Goal: Check status: Check status

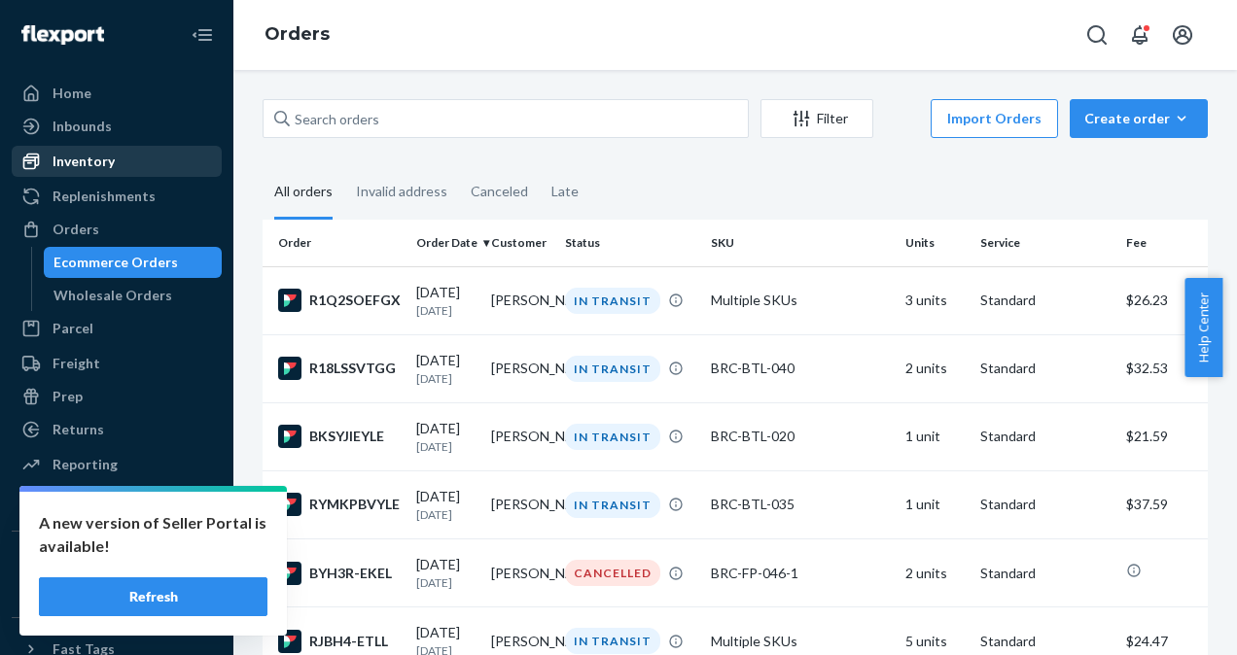
scroll to position [23, 0]
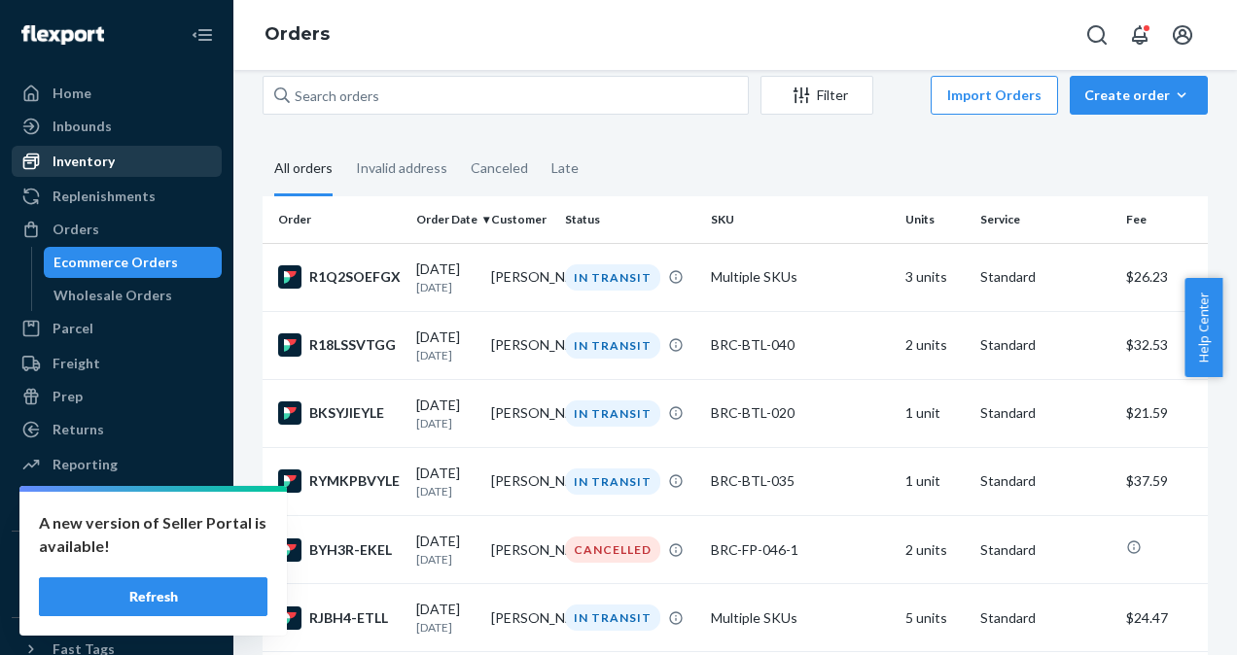
click at [124, 172] on div "Inventory" at bounding box center [117, 161] width 206 height 27
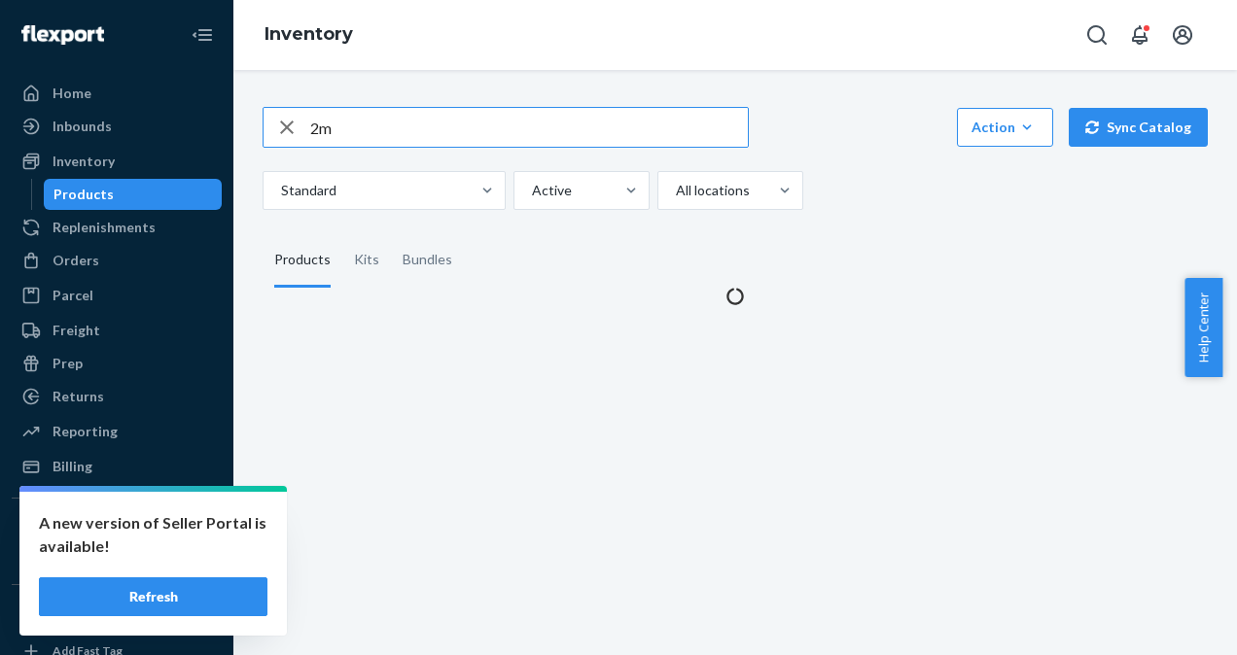
type input "2"
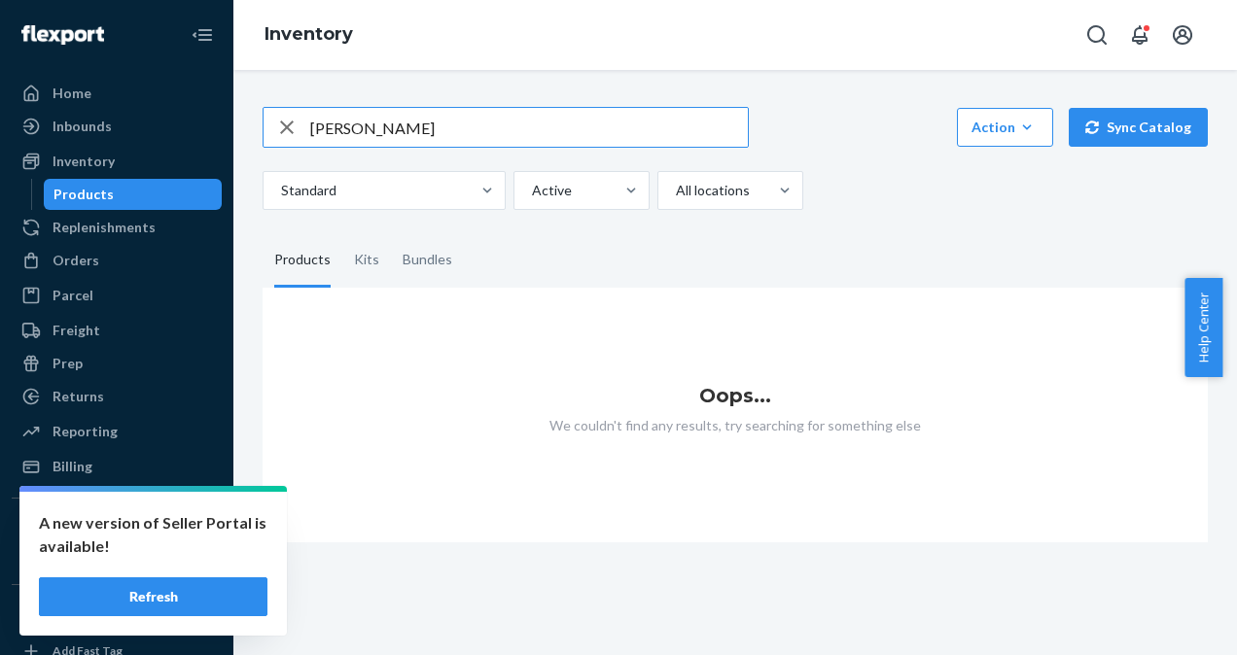
type input "[PERSON_NAME]"
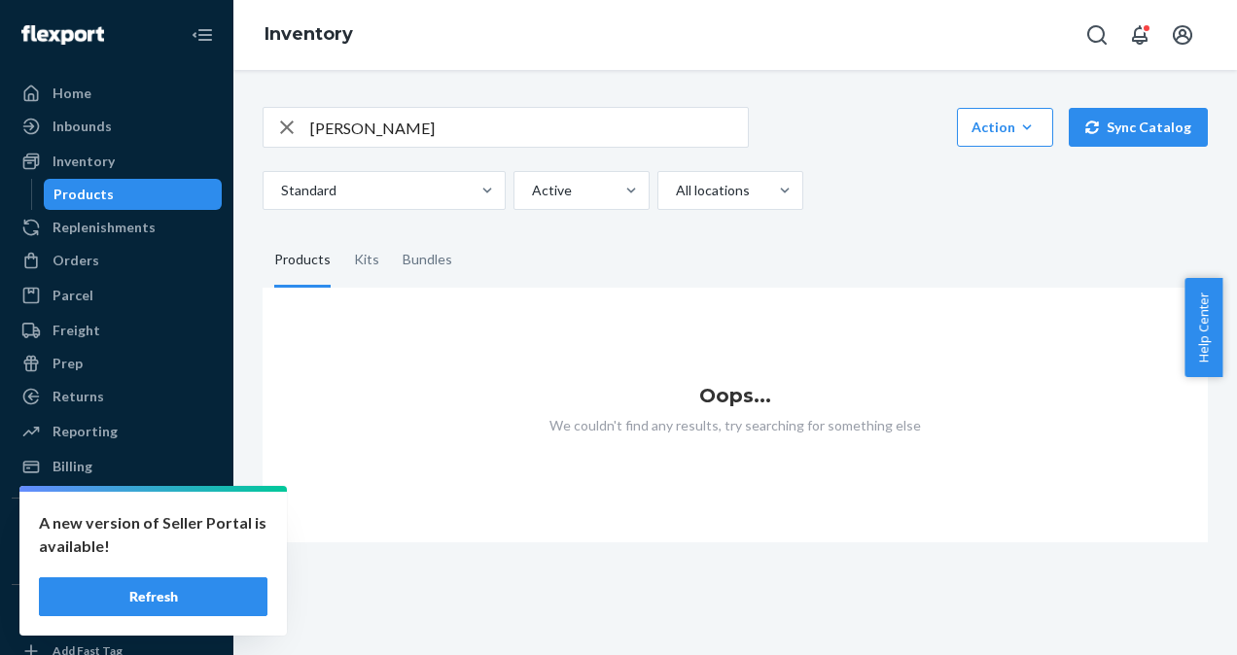
click at [170, 587] on button "Refresh" at bounding box center [153, 596] width 228 height 39
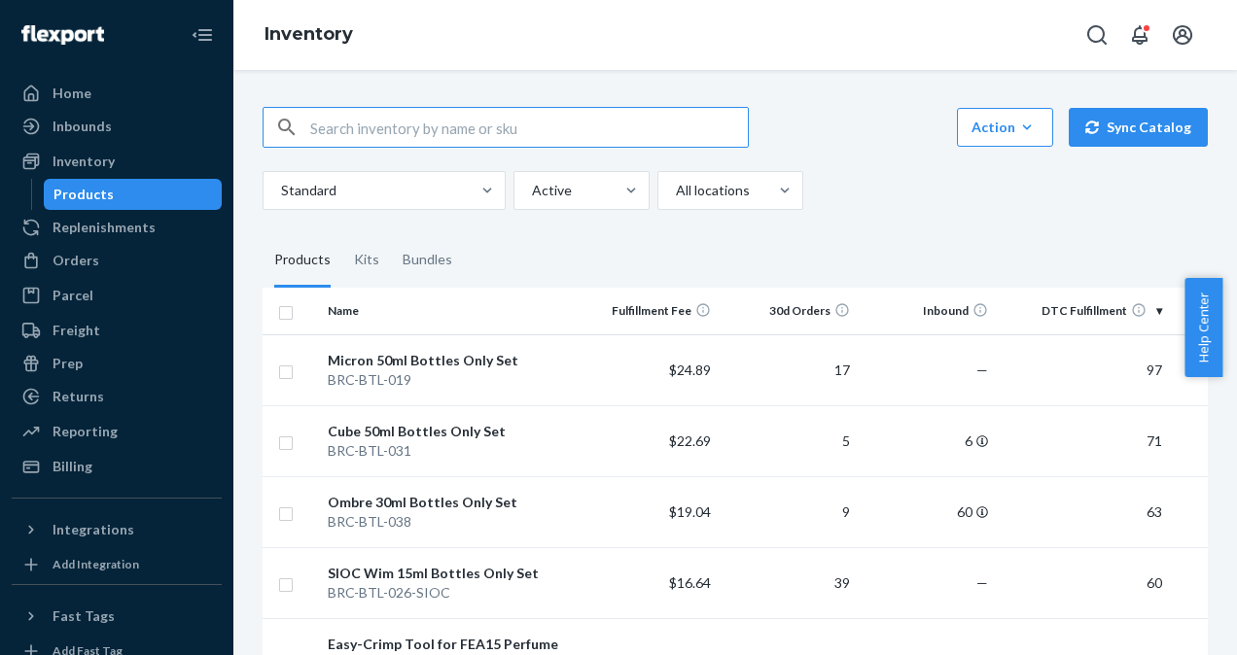
click at [379, 133] on input "text" at bounding box center [528, 127] width 437 height 39
type input "[PERSON_NAME]"
